Goal: Find specific page/section: Find specific page/section

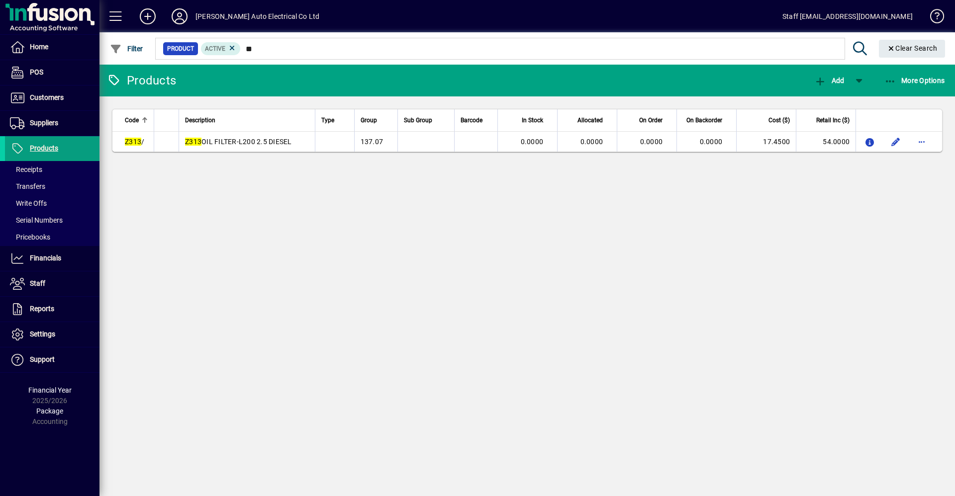
type input "*"
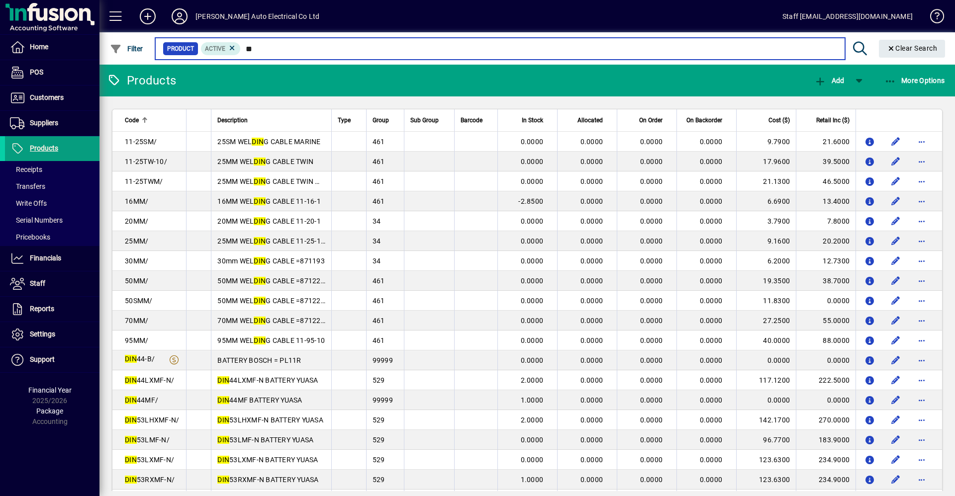
type input "*"
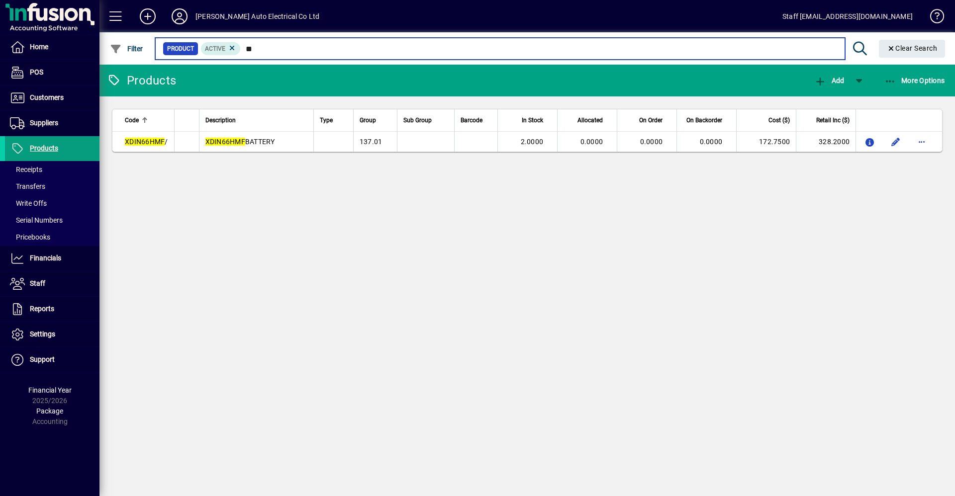
type input "*"
type input "*****"
